Goal: Task Accomplishment & Management: Manage account settings

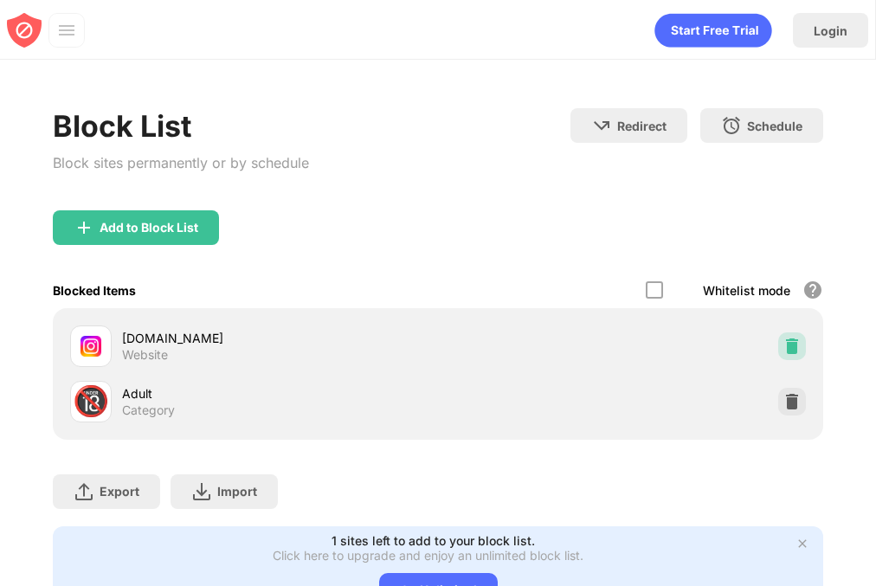
click at [786, 350] on img at bounding box center [792, 346] width 17 height 17
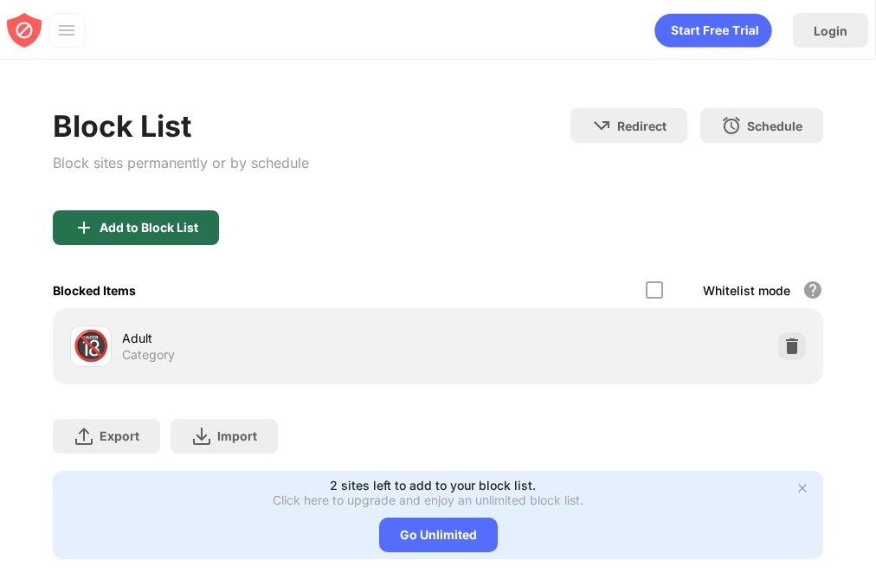
click at [164, 231] on div "Add to Block List" at bounding box center [149, 228] width 99 height 14
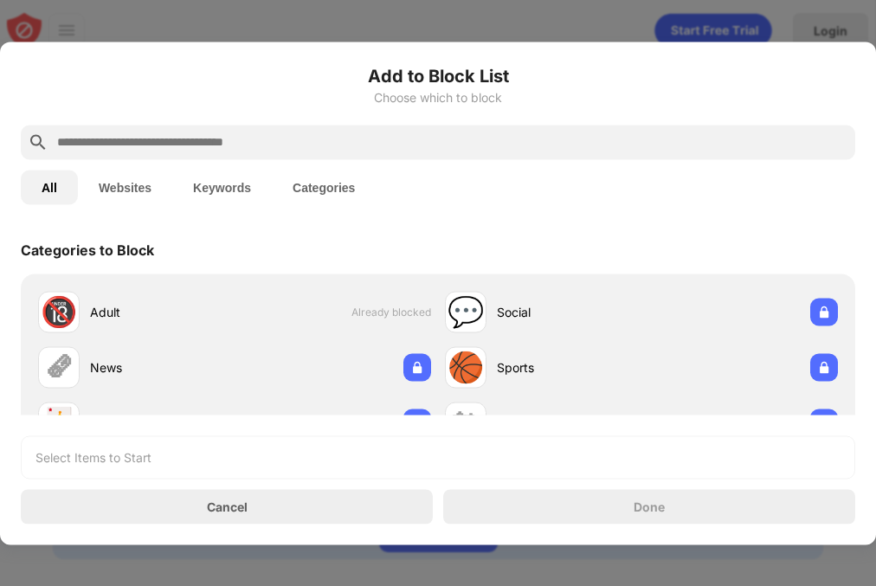
click at [120, 136] on input "text" at bounding box center [451, 142] width 793 height 21
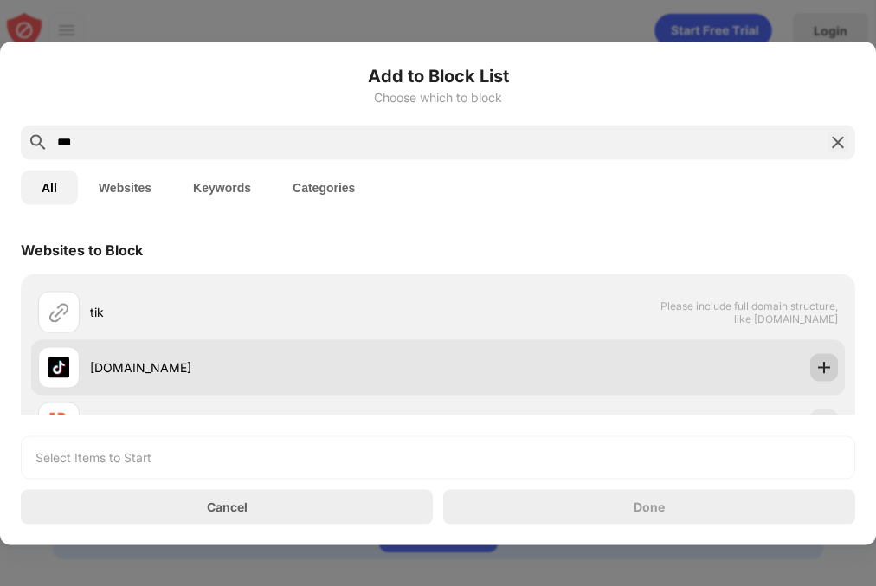
type input "***"
click at [826, 371] on img at bounding box center [824, 367] width 17 height 17
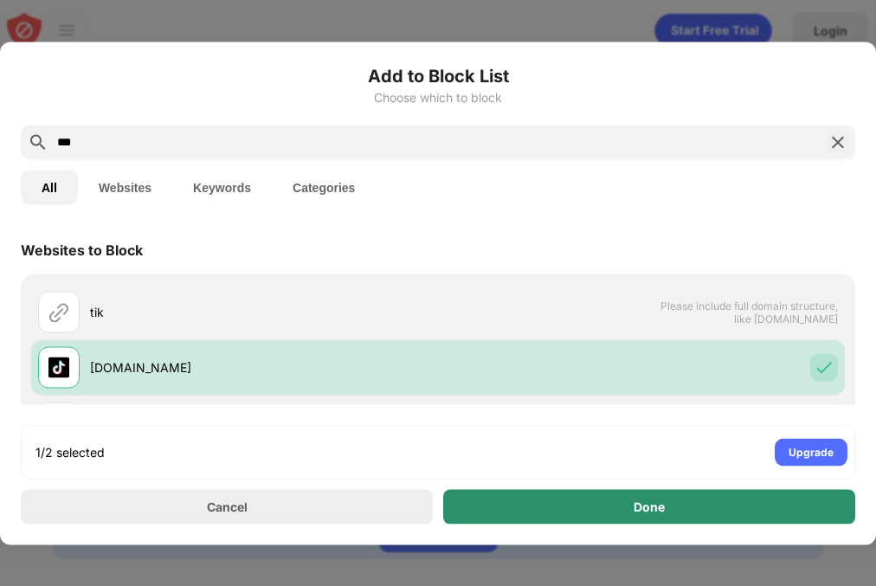
click at [718, 505] on div "Done" at bounding box center [649, 506] width 412 height 35
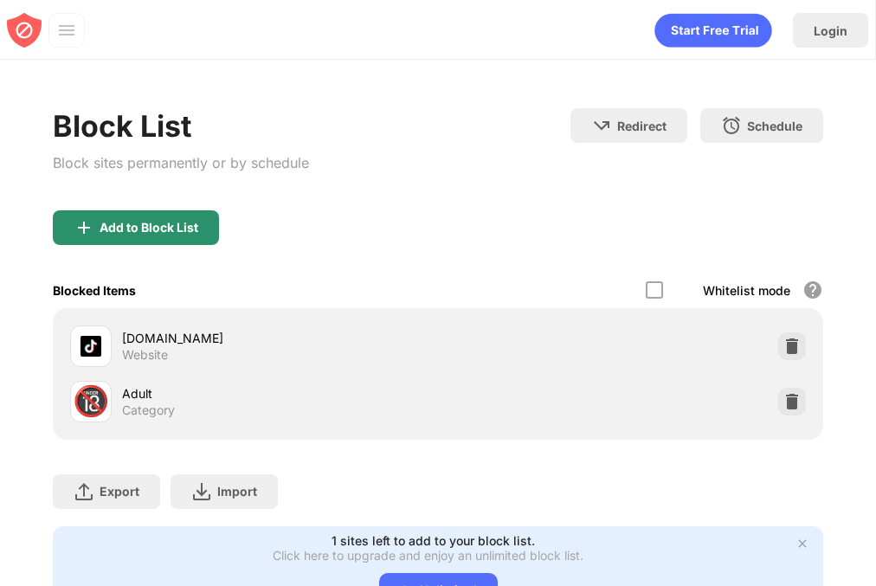
click at [158, 212] on div "Add to Block List" at bounding box center [136, 227] width 166 height 35
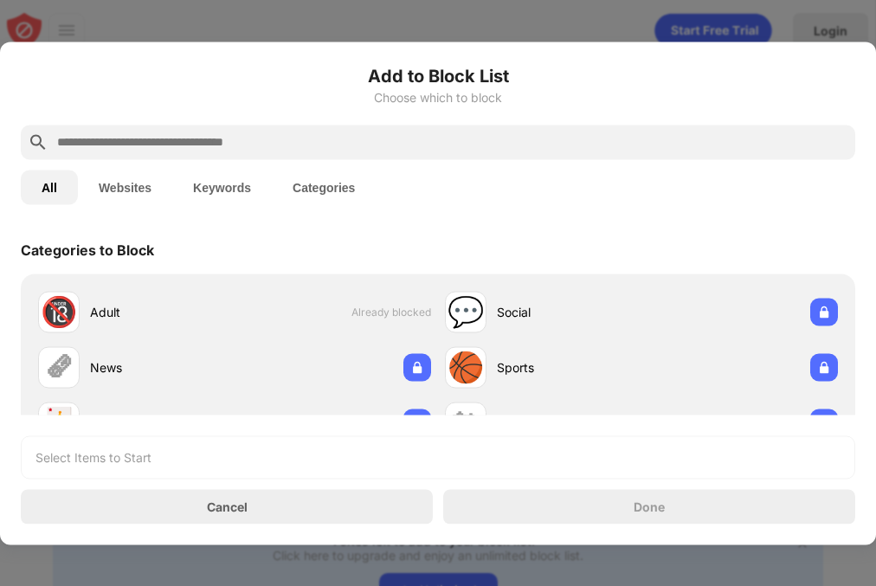
click at [150, 146] on input "text" at bounding box center [451, 142] width 793 height 21
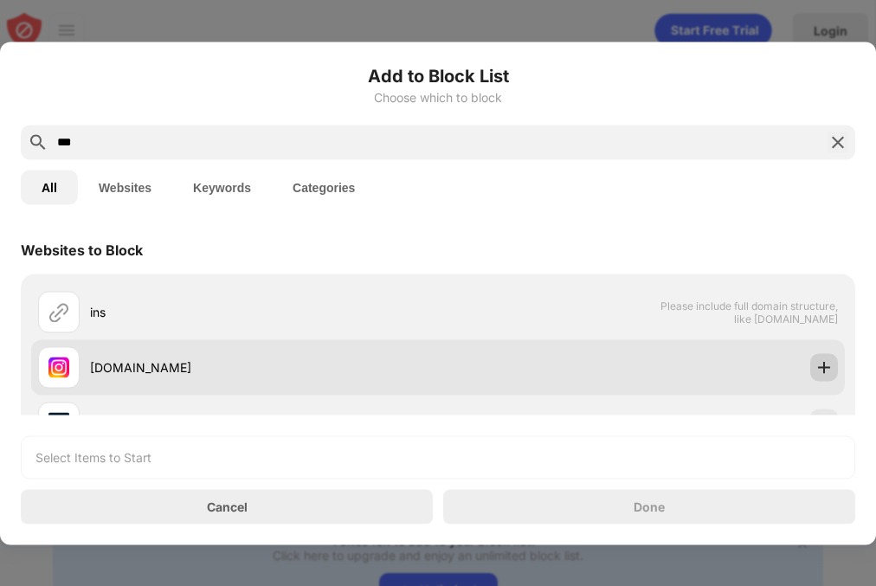
type input "***"
click at [816, 362] on img at bounding box center [824, 367] width 17 height 17
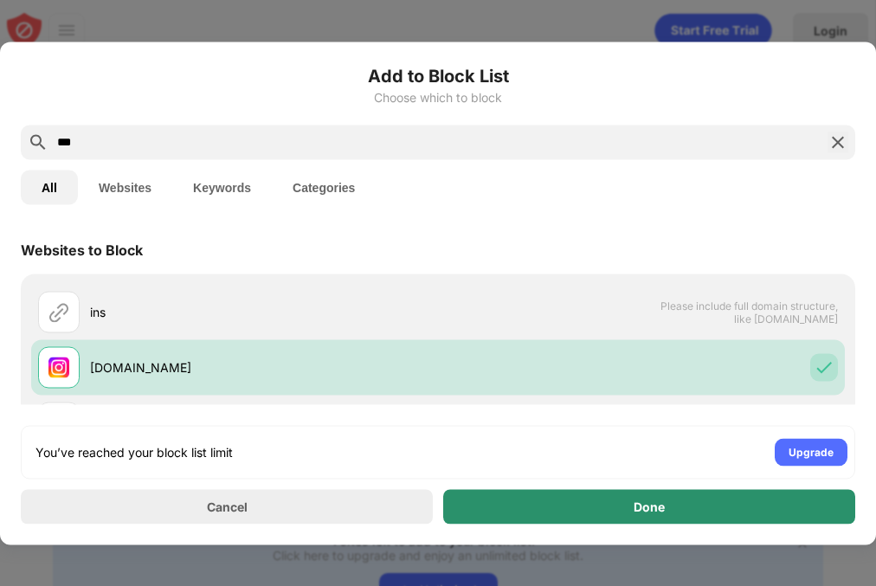
click at [708, 514] on div "Done" at bounding box center [649, 506] width 412 height 35
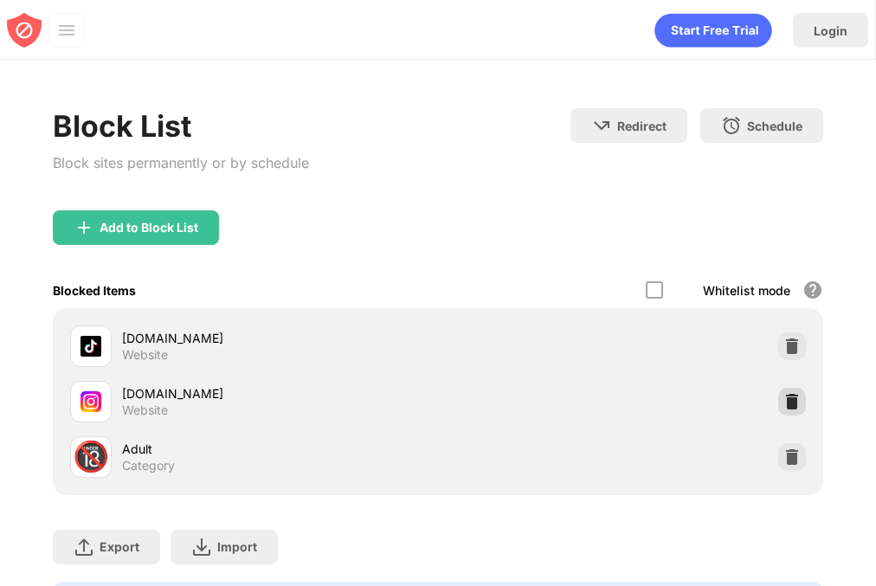
click at [798, 401] on img at bounding box center [792, 401] width 17 height 17
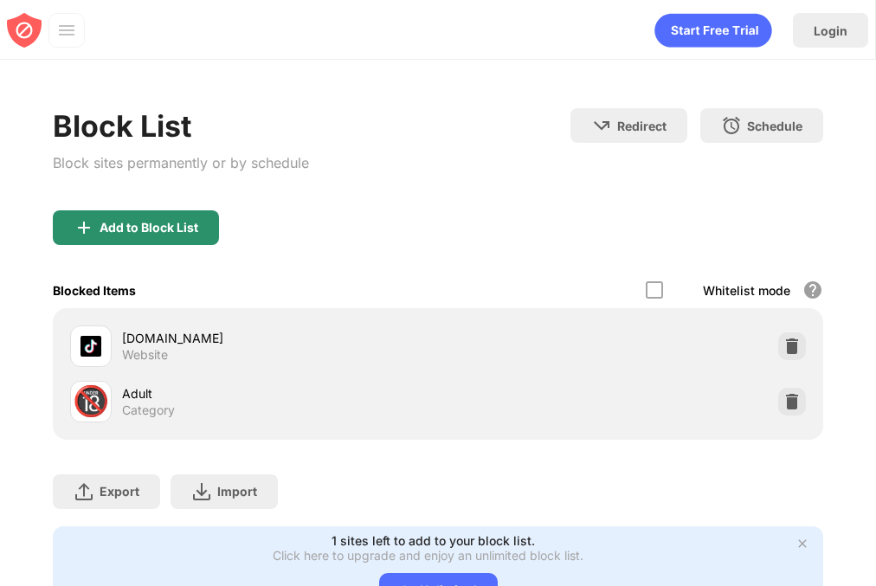
click at [162, 230] on div "Add to Block List" at bounding box center [149, 228] width 99 height 14
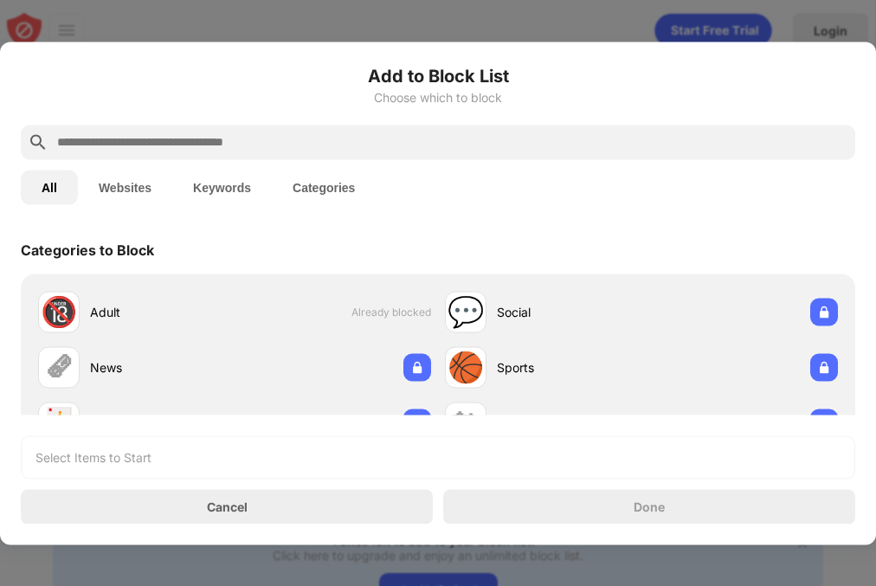
click at [150, 140] on input "text" at bounding box center [451, 142] width 793 height 21
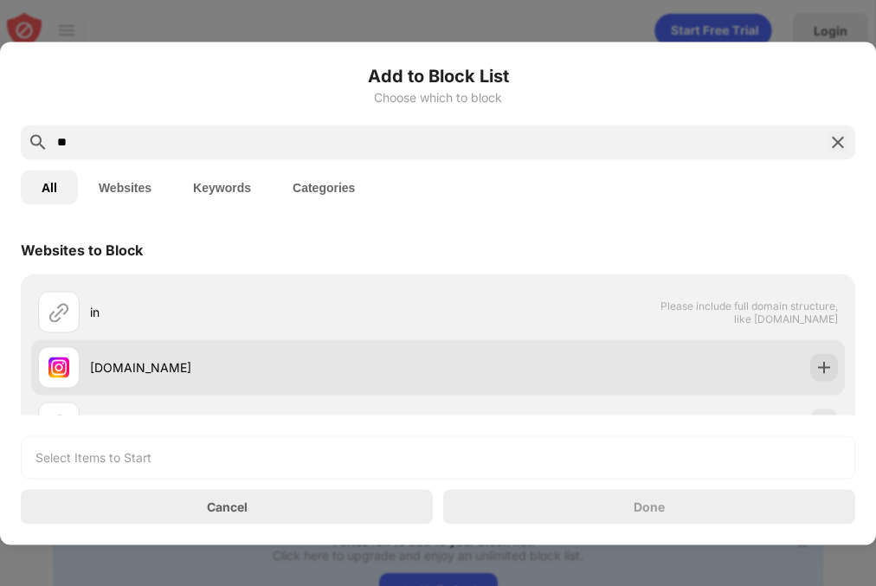
type input "**"
click at [818, 367] on img at bounding box center [824, 367] width 17 height 17
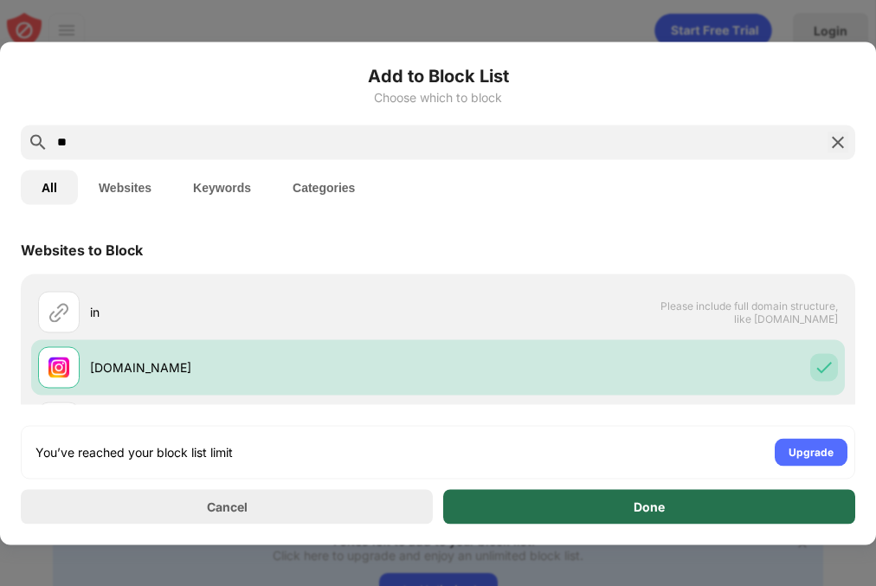
click at [725, 496] on div "Done" at bounding box center [649, 506] width 412 height 35
